Goal: Transaction & Acquisition: Purchase product/service

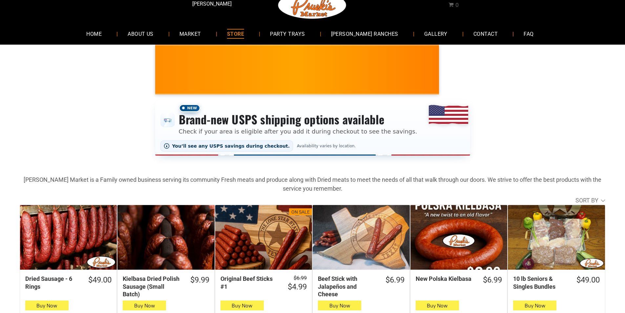
scroll to position [33, 0]
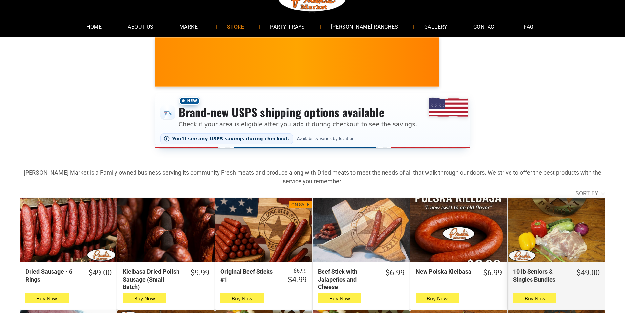
click at [540, 281] on div "10 lb Seniors & Singles Bundles" at bounding box center [540, 275] width 54 height 15
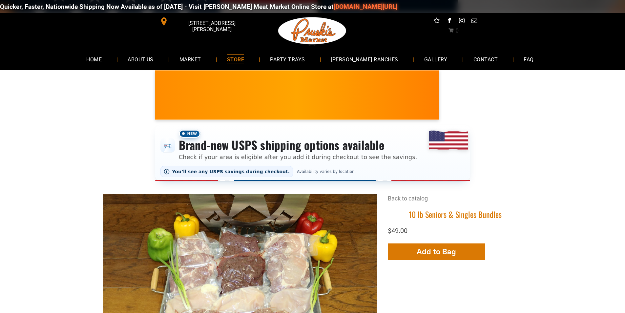
click at [231, 8] on div "Quicker, Faster, Nationwide Shipping Now Available as of 8-19-2025 - Visit Prus…" at bounding box center [312, 7] width 625 height 20
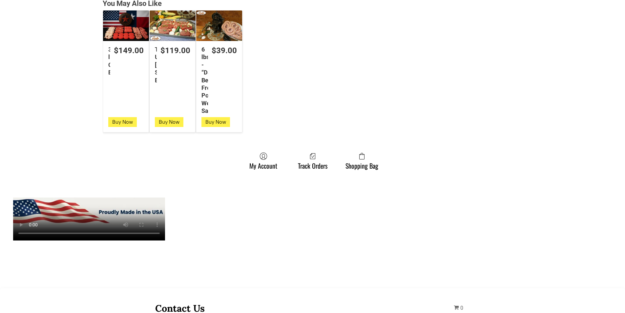
scroll to position [459, 0]
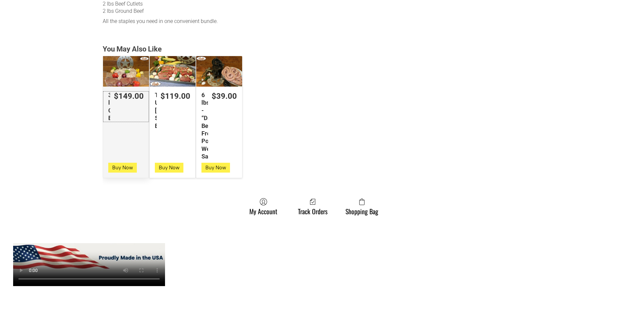
click at [135, 108] on link "$149.00 30 lb Combo Bundle" at bounding box center [126, 106] width 46 height 31
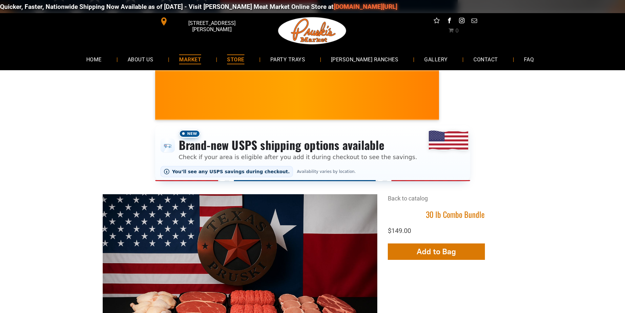
click at [192, 62] on span "MARKET" at bounding box center [190, 59] width 22 height 10
